Goal: Find specific page/section: Find specific page/section

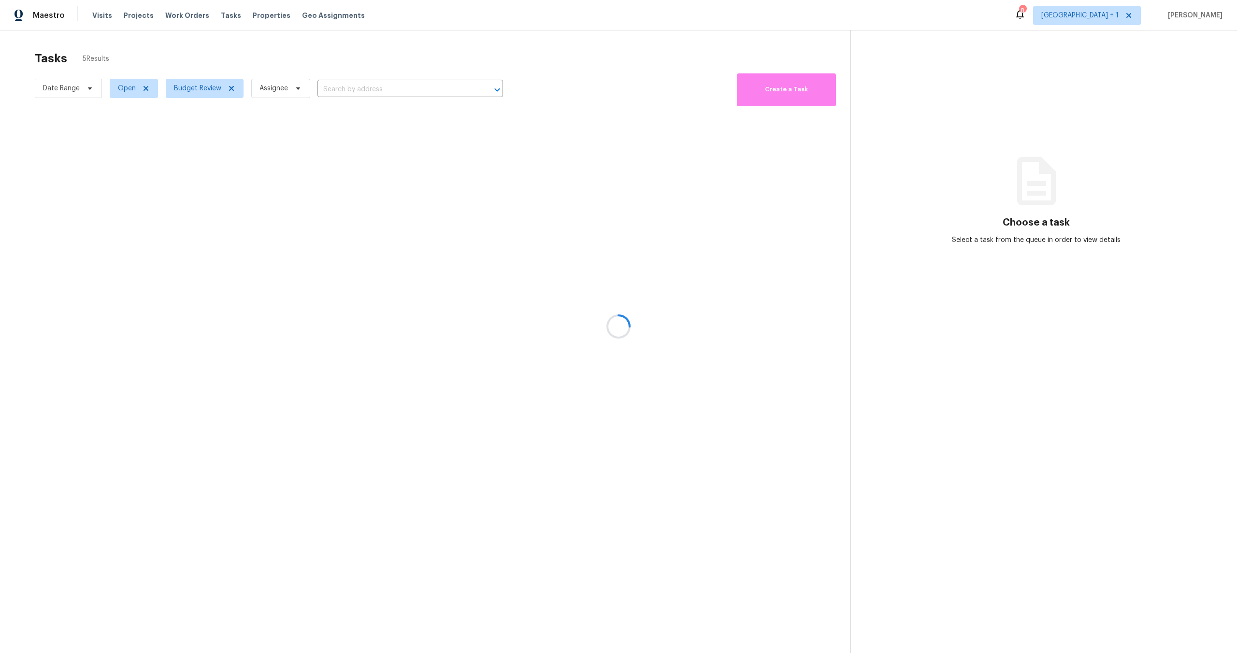
click at [551, 53] on div at bounding box center [618, 326] width 1237 height 653
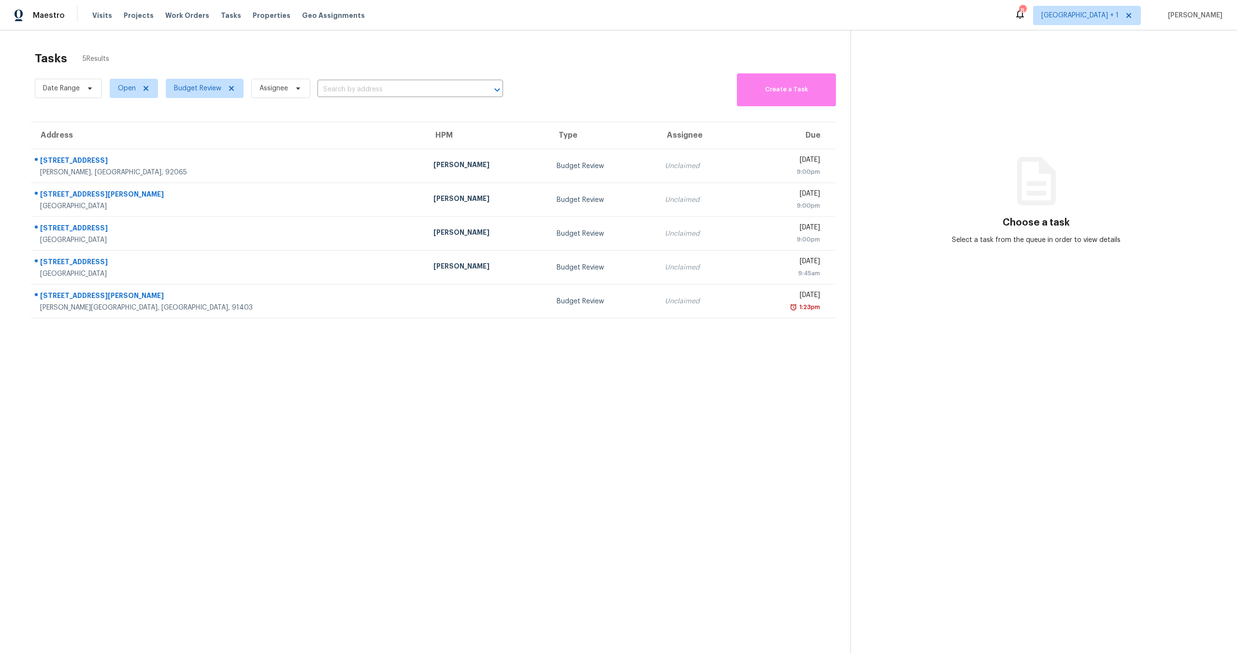
click at [616, 437] on section "Tasks 5 Results Date Range Open Budget Review Assignee ​ Create a Task Address …" at bounding box center [432, 365] width 835 height 638
click at [367, 425] on section "Tasks 5 Results Date Range Open Budget Review Assignee ​ Create a Task Address …" at bounding box center [432, 365] width 835 height 638
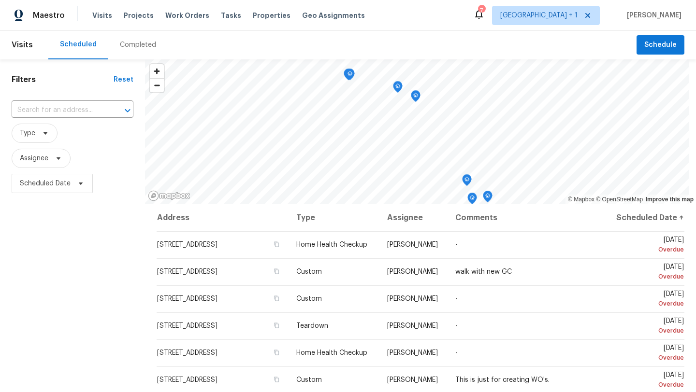
click at [201, 14] on div "Visits Projects Work Orders Tasks Properties Geo Assignments" at bounding box center [234, 15] width 284 height 19
click at [177, 20] on span "Work Orders" at bounding box center [187, 16] width 44 height 10
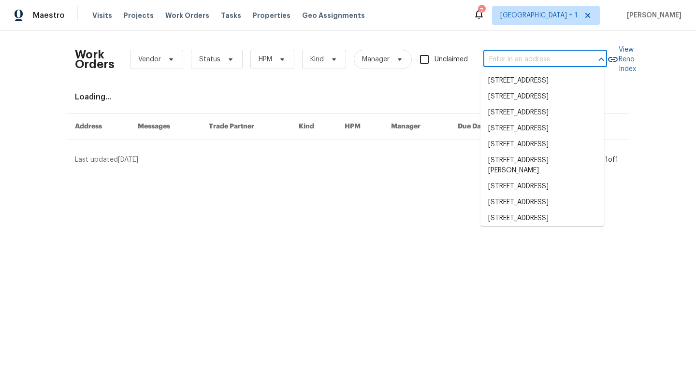
click at [506, 58] on input "text" at bounding box center [531, 59] width 97 height 15
paste input "[STREET_ADDRESS]"
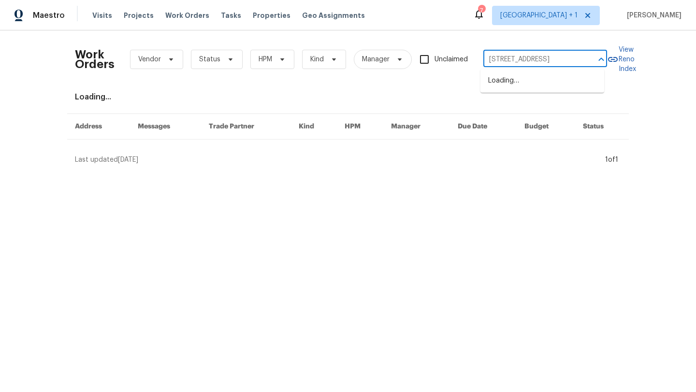
type input "[STREET_ADDRESS]"
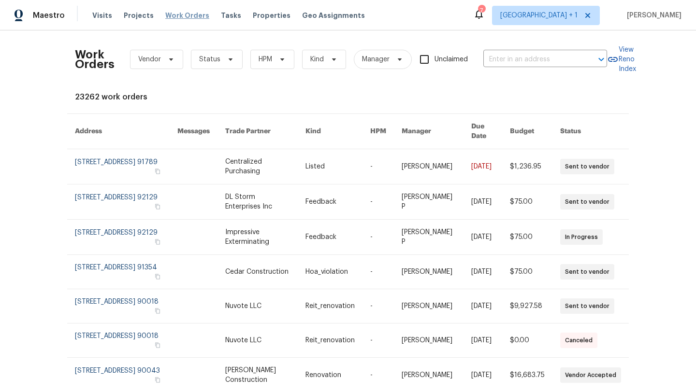
click at [179, 15] on span "Work Orders" at bounding box center [187, 16] width 44 height 10
click at [510, 51] on div "Work Orders Vendor Status HPM Kind Manager Unclaimed ​" at bounding box center [341, 59] width 532 height 43
click at [506, 57] on input "text" at bounding box center [531, 59] width 97 height 15
paste input "7922 Sunset Ter"
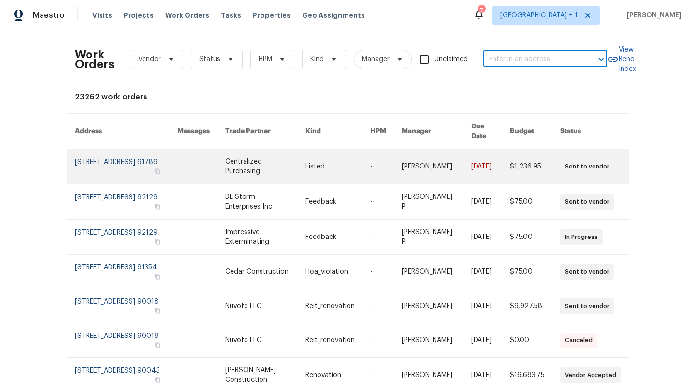
type input "7922 Sunset Ter"
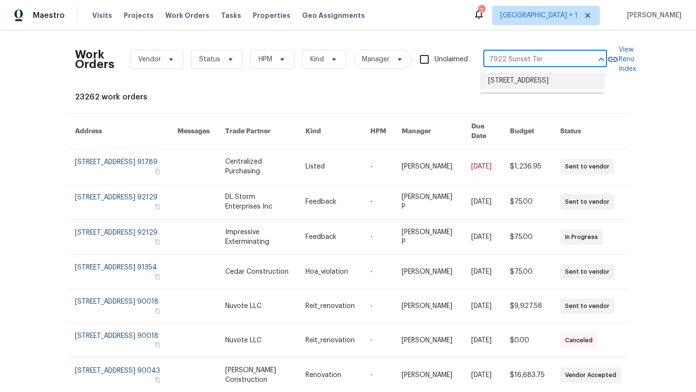
click at [523, 89] on li "[STREET_ADDRESS]" at bounding box center [542, 81] width 124 height 16
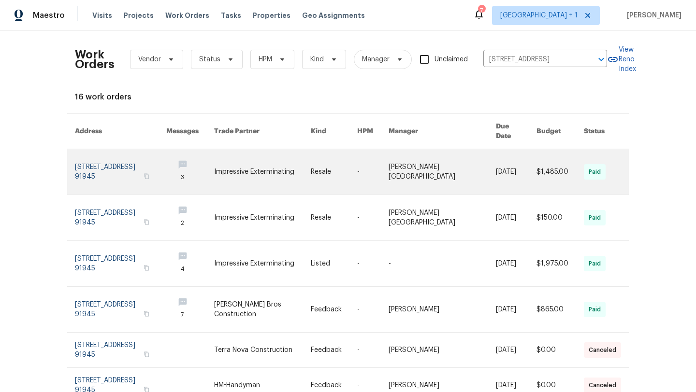
click at [116, 156] on link at bounding box center [120, 171] width 91 height 45
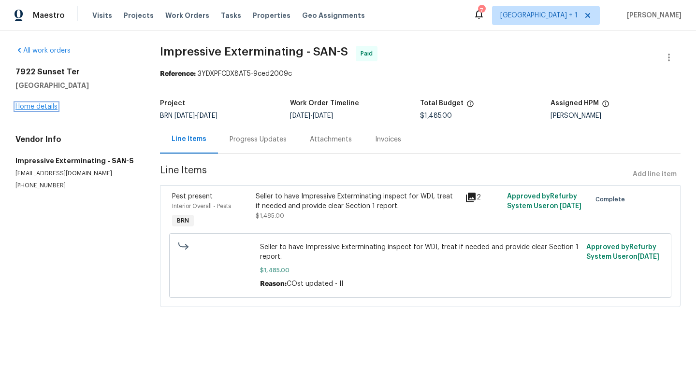
click at [35, 109] on link "Home details" at bounding box center [36, 106] width 42 height 7
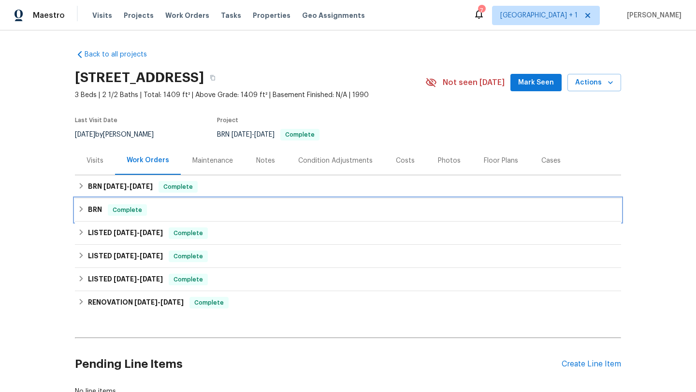
click at [93, 207] on h6 "BRN" at bounding box center [95, 210] width 14 height 12
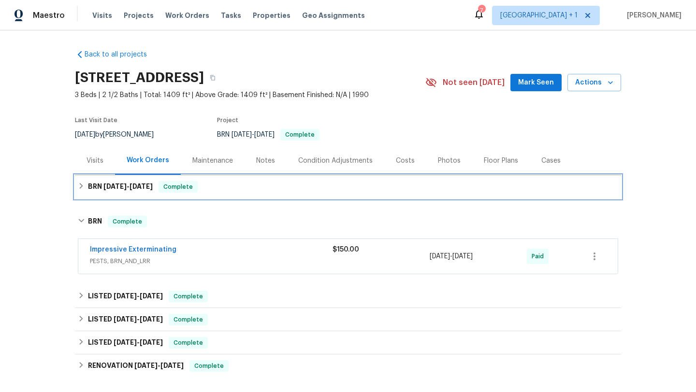
click at [95, 189] on h6 "BRN [DATE] - [DATE]" at bounding box center [120, 187] width 65 height 12
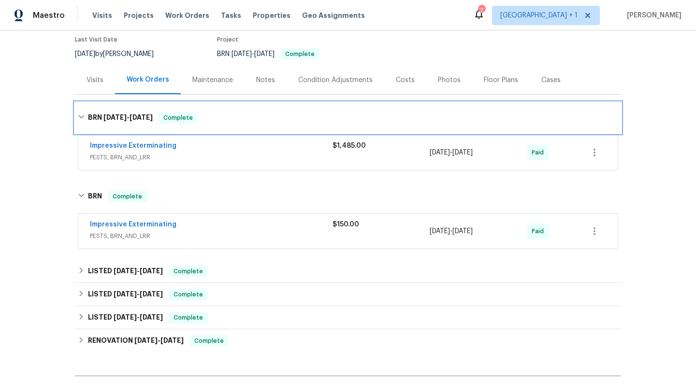
scroll to position [196, 0]
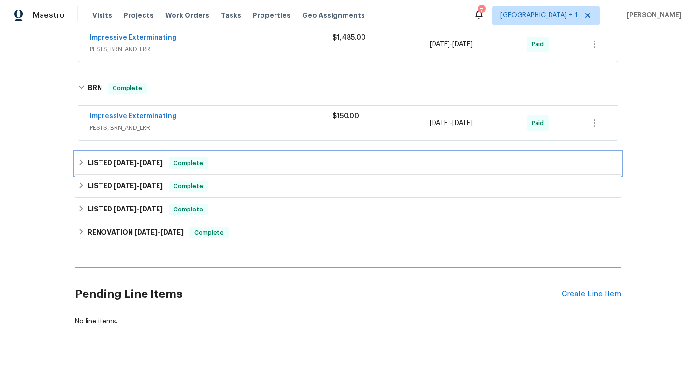
click at [106, 158] on h6 "LISTED [DATE] - [DATE]" at bounding box center [125, 164] width 75 height 12
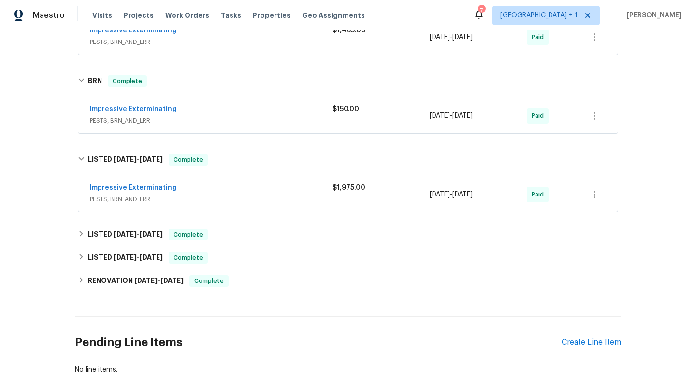
click at [126, 193] on div "Impressive Exterminating" at bounding box center [211, 189] width 243 height 12
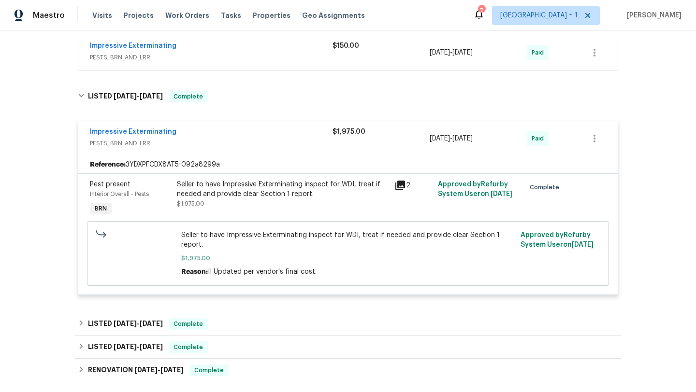
scroll to position [363, 0]
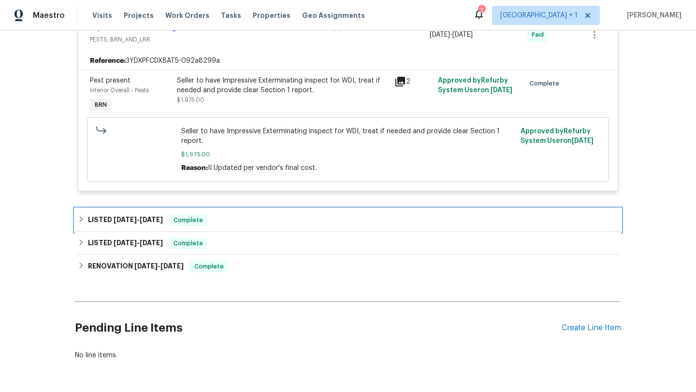
click at [114, 219] on span "[DATE]" at bounding box center [125, 220] width 23 height 7
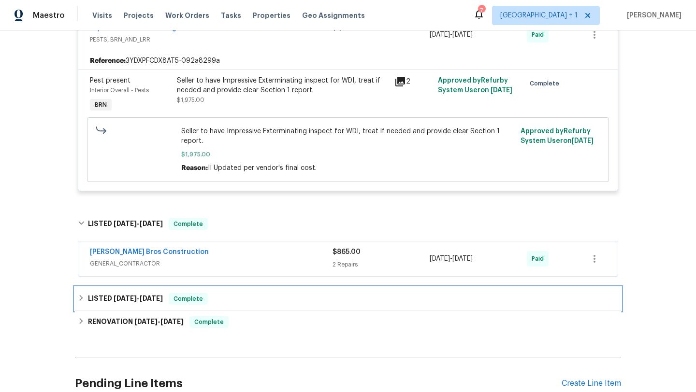
click at [112, 304] on h6 "LISTED [DATE] - [DATE]" at bounding box center [125, 299] width 75 height 12
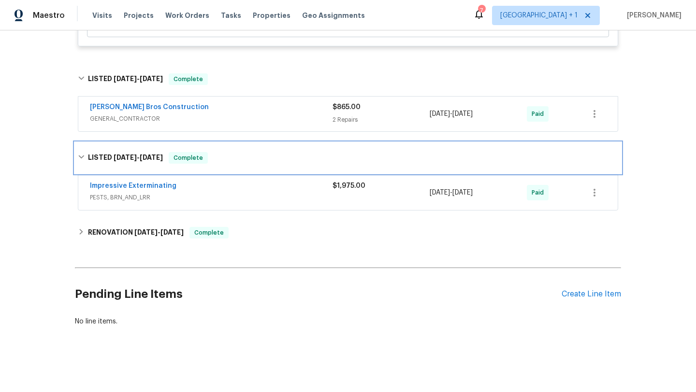
scroll to position [516, 0]
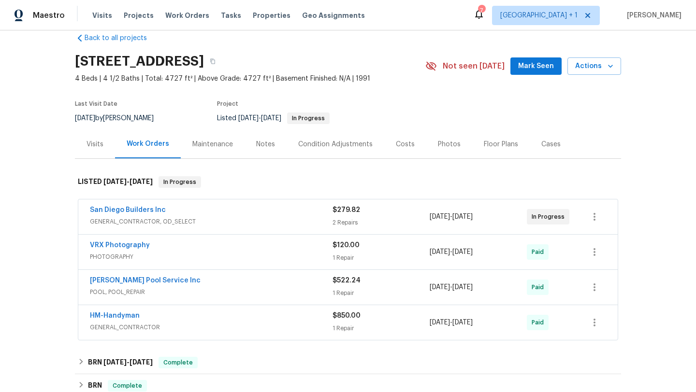
scroll to position [16, 0]
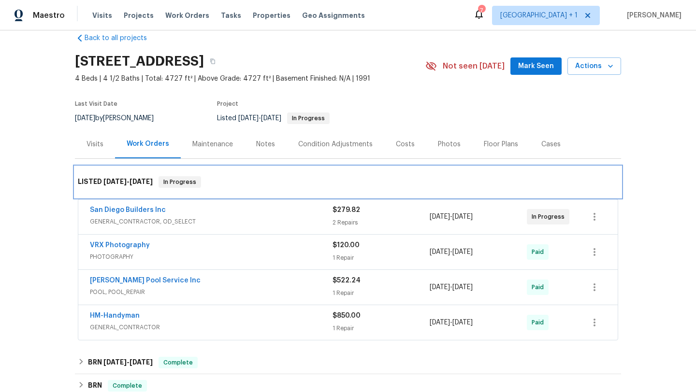
click at [114, 188] on h6 "LISTED 2/11/25 - 6/20/25" at bounding box center [115, 182] width 75 height 12
click at [116, 185] on h6 "LISTED 2/11/25 - 6/20/25" at bounding box center [115, 182] width 75 height 12
click at [117, 184] on span "2/11/25" at bounding box center [114, 181] width 23 height 7
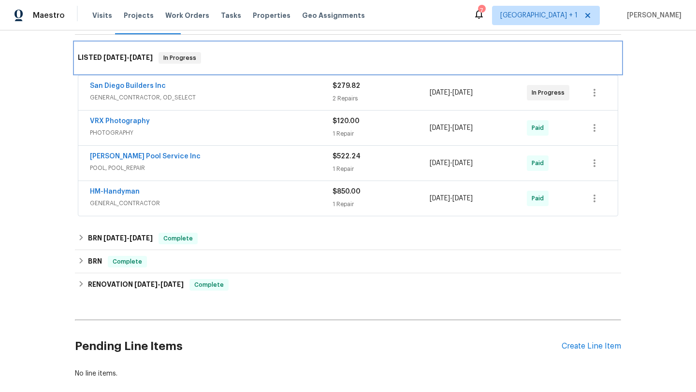
scroll to position [200, 0]
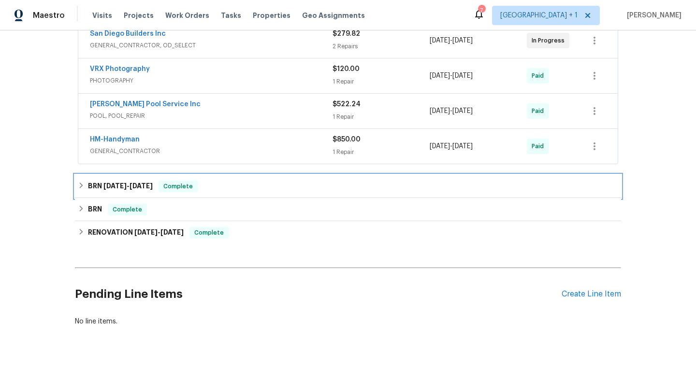
click at [123, 183] on span "9/5/25 - 9/8/25" at bounding box center [127, 186] width 49 height 7
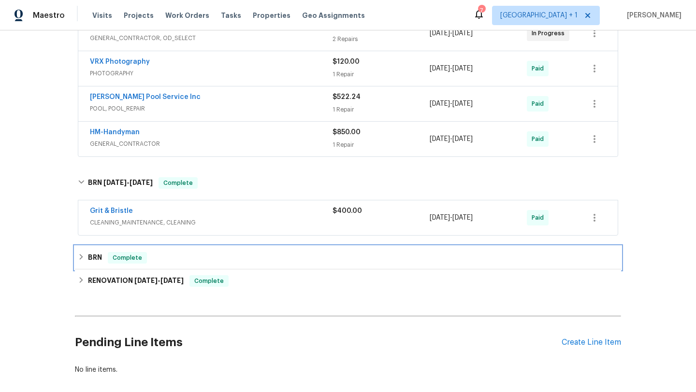
click at [94, 260] on h6 "BRN" at bounding box center [95, 258] width 14 height 12
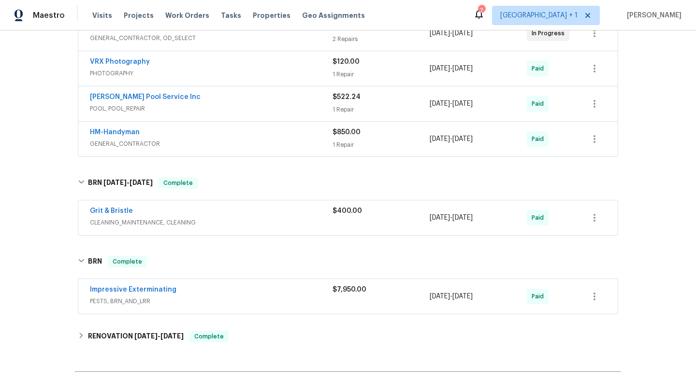
click at [275, 286] on div "Impressive Exterminating" at bounding box center [211, 291] width 243 height 12
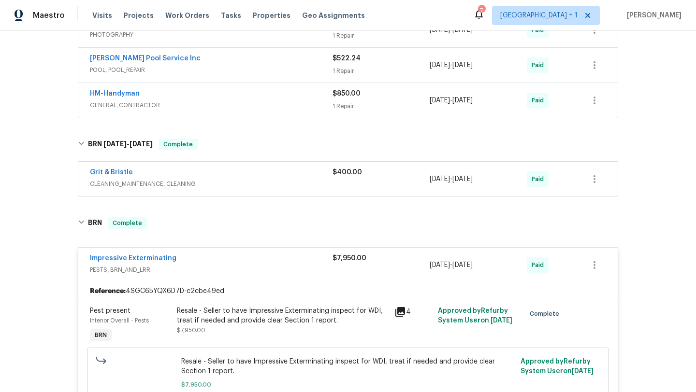
scroll to position [362, 0]
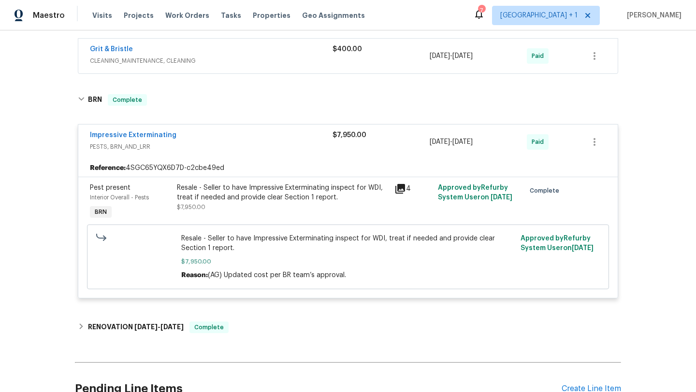
click at [394, 188] on icon at bounding box center [400, 189] width 12 height 12
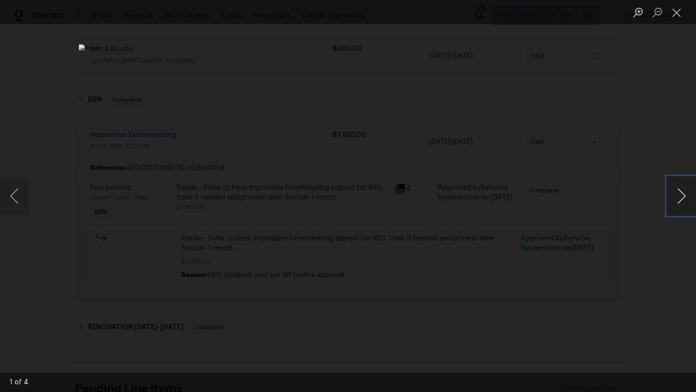
click at [679, 194] on button "Next image" at bounding box center [681, 196] width 29 height 39
click at [357, 176] on img "Lightbox" at bounding box center [347, 197] width 251 height 142
click at [356, 161] on img "Lightbox" at bounding box center [347, 197] width 251 height 142
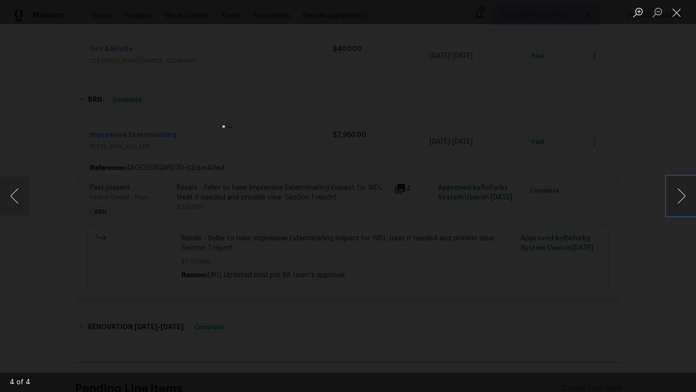
click at [356, 161] on img "Lightbox" at bounding box center [347, 197] width 251 height 142
click at [283, 209] on img "Lightbox" at bounding box center [355, 342] width 605 height 341
click at [393, 224] on img "Lightbox" at bounding box center [345, 394] width 605 height 341
click at [677, 198] on button "Next image" at bounding box center [681, 196] width 29 height 39
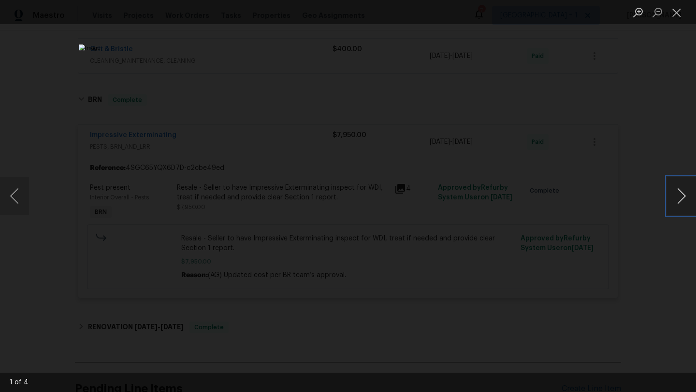
click at [688, 204] on button "Next image" at bounding box center [681, 196] width 29 height 39
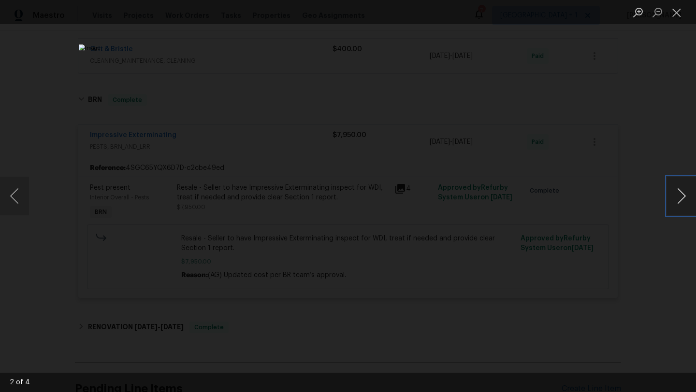
click at [686, 199] on button "Next image" at bounding box center [681, 196] width 29 height 39
click at [687, 199] on button "Next image" at bounding box center [681, 196] width 29 height 39
click at [325, 126] on img "Lightbox" at bounding box center [347, 197] width 251 height 142
click at [639, 147] on div "Lightbox" at bounding box center [348, 196] width 696 height 392
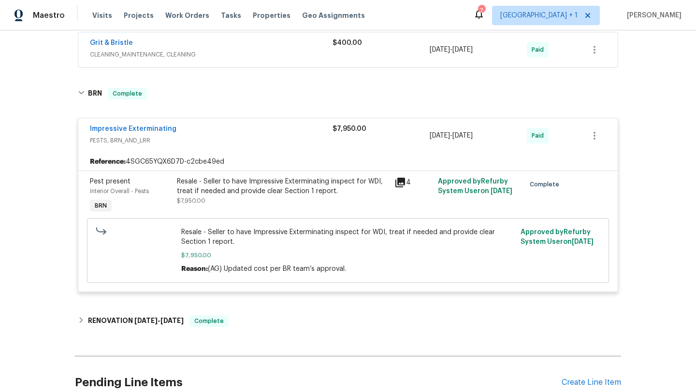
scroll to position [372, 0]
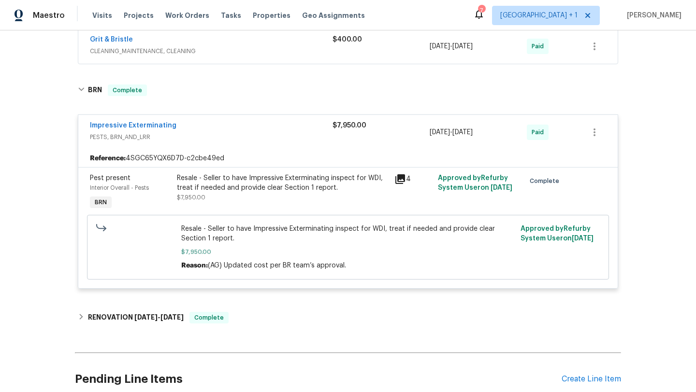
click at [398, 179] on icon at bounding box center [400, 179] width 10 height 10
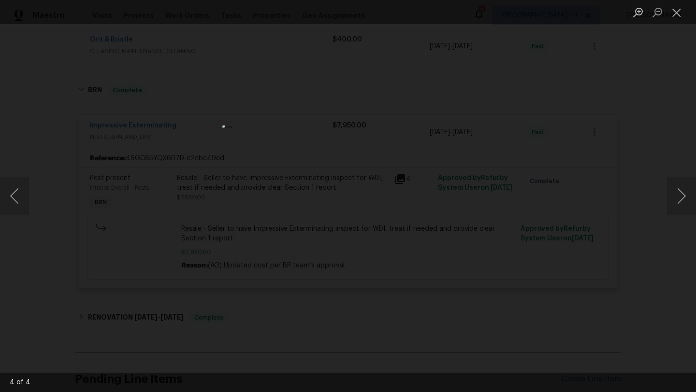
click at [352, 128] on img "Lightbox" at bounding box center [347, 197] width 251 height 142
click at [610, 188] on div "Lightbox" at bounding box center [348, 196] width 696 height 392
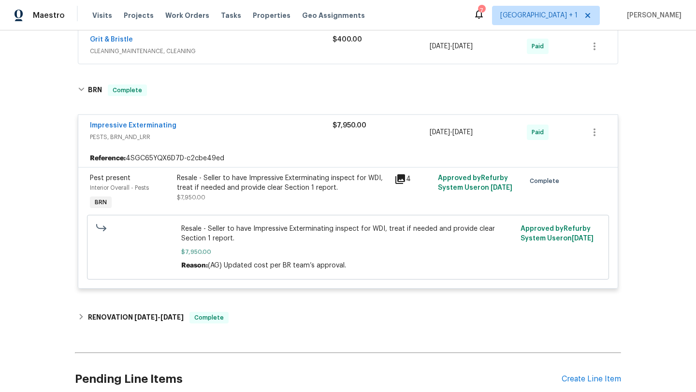
scroll to position [384, 0]
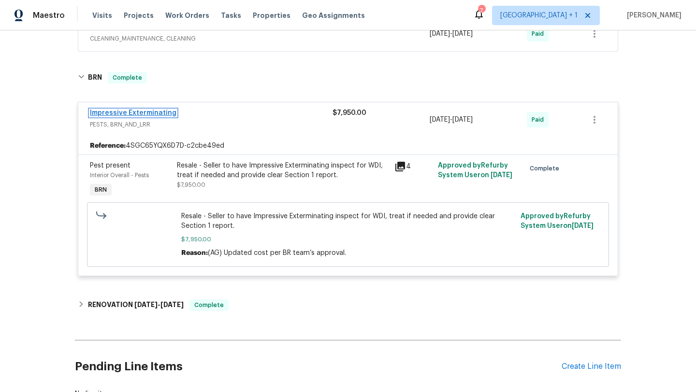
click at [134, 113] on link "Impressive Exterminating" at bounding box center [133, 113] width 87 height 7
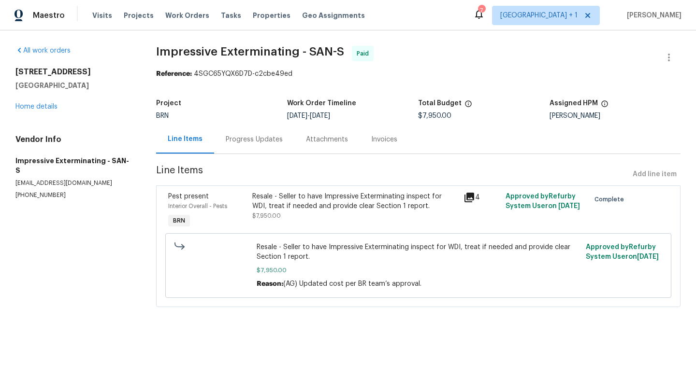
click at [241, 140] on div "Progress Updates" at bounding box center [254, 140] width 57 height 10
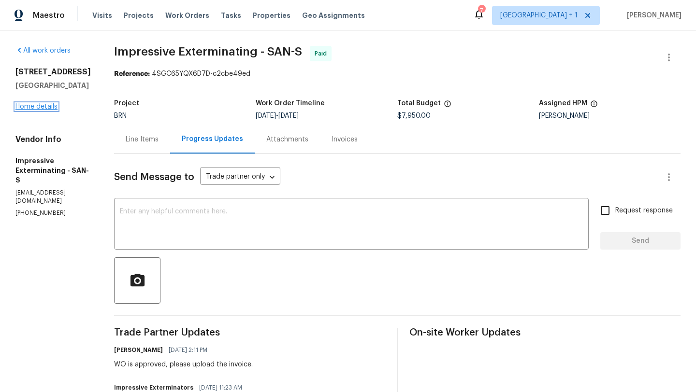
click at [25, 107] on link "Home details" at bounding box center [36, 106] width 42 height 7
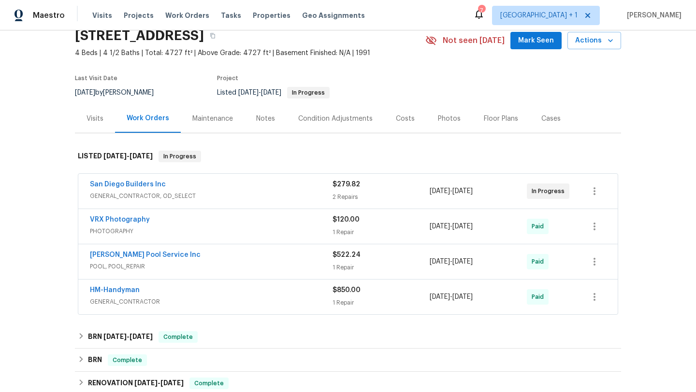
scroll to position [80, 0]
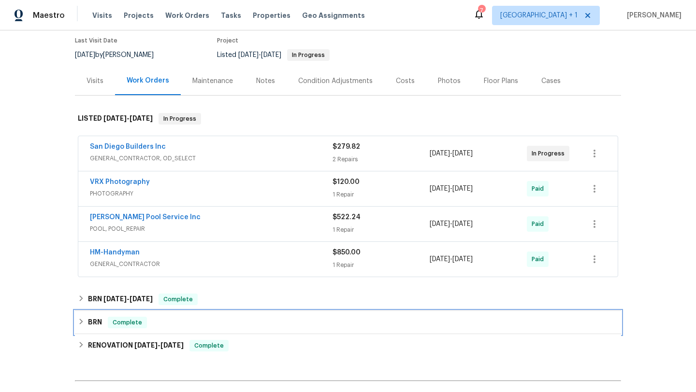
click at [82, 321] on div "BRN Complete" at bounding box center [348, 323] width 540 height 12
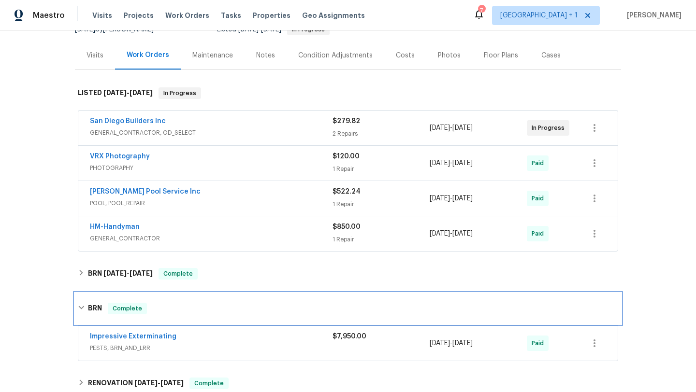
scroll to position [247, 0]
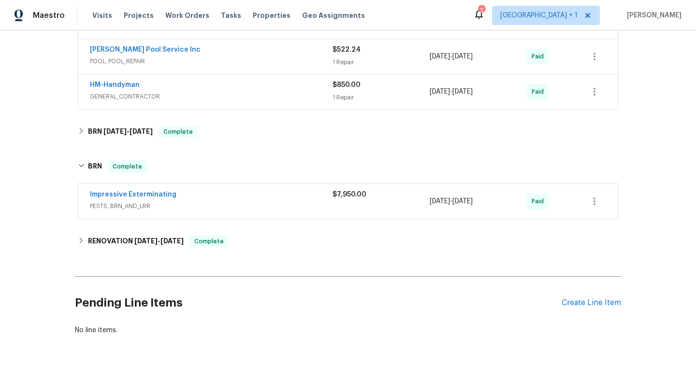
click at [137, 199] on span "Impressive Exterminating" at bounding box center [133, 195] width 87 height 10
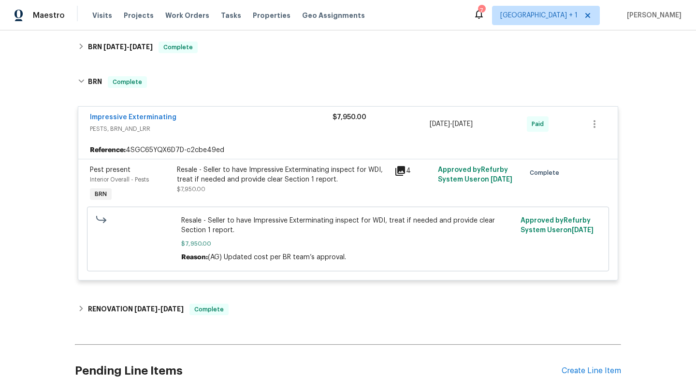
scroll to position [417, 0]
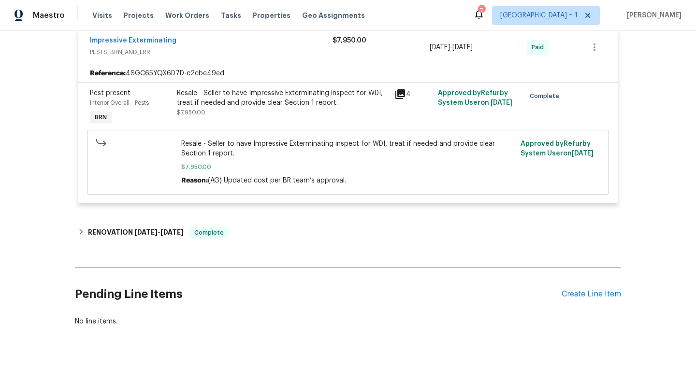
click at [399, 88] on icon at bounding box center [400, 94] width 12 height 12
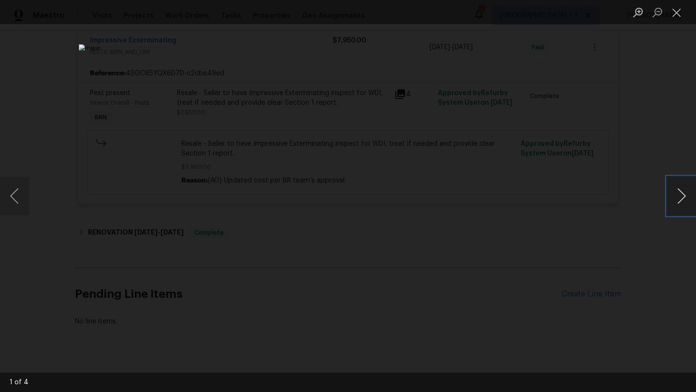
click at [677, 202] on button "Next image" at bounding box center [681, 196] width 29 height 39
click at [335, 126] on img "Lightbox" at bounding box center [347, 197] width 251 height 142
click at [336, 126] on img "Lightbox" at bounding box center [347, 197] width 251 height 142
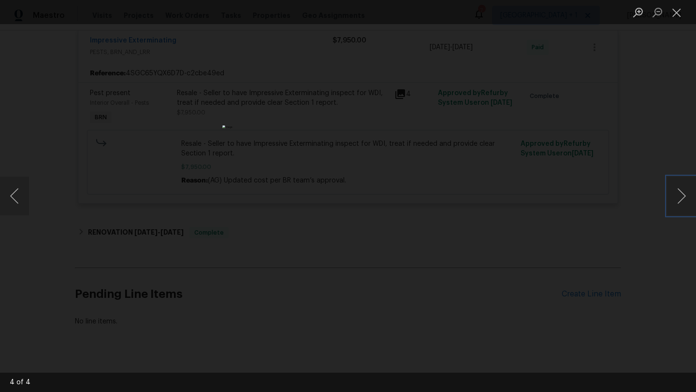
click at [320, 132] on img "Lightbox" at bounding box center [347, 197] width 251 height 142
click at [668, 205] on button "Next image" at bounding box center [681, 196] width 29 height 39
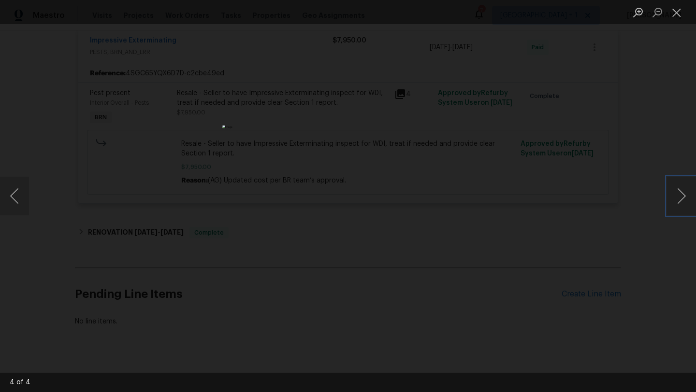
click at [372, 126] on img "Lightbox" at bounding box center [347, 197] width 251 height 142
click at [359, 126] on img "Lightbox" at bounding box center [347, 197] width 251 height 142
click at [352, 266] on img "Lightbox" at bounding box center [335, 345] width 326 height 184
click at [661, 60] on div "Lightbox" at bounding box center [348, 196] width 696 height 392
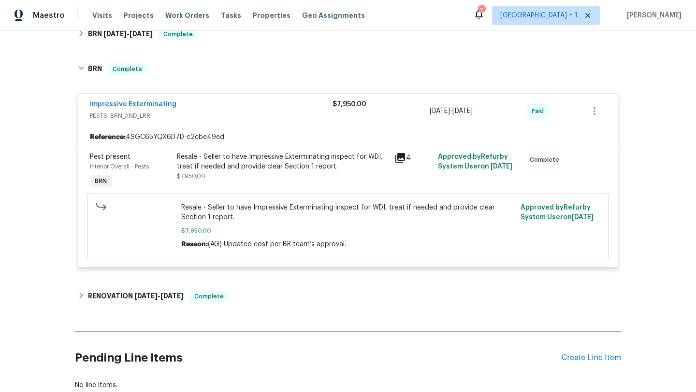
scroll to position [344, 0]
